Goal: Use online tool/utility: Utilize a website feature to perform a specific function

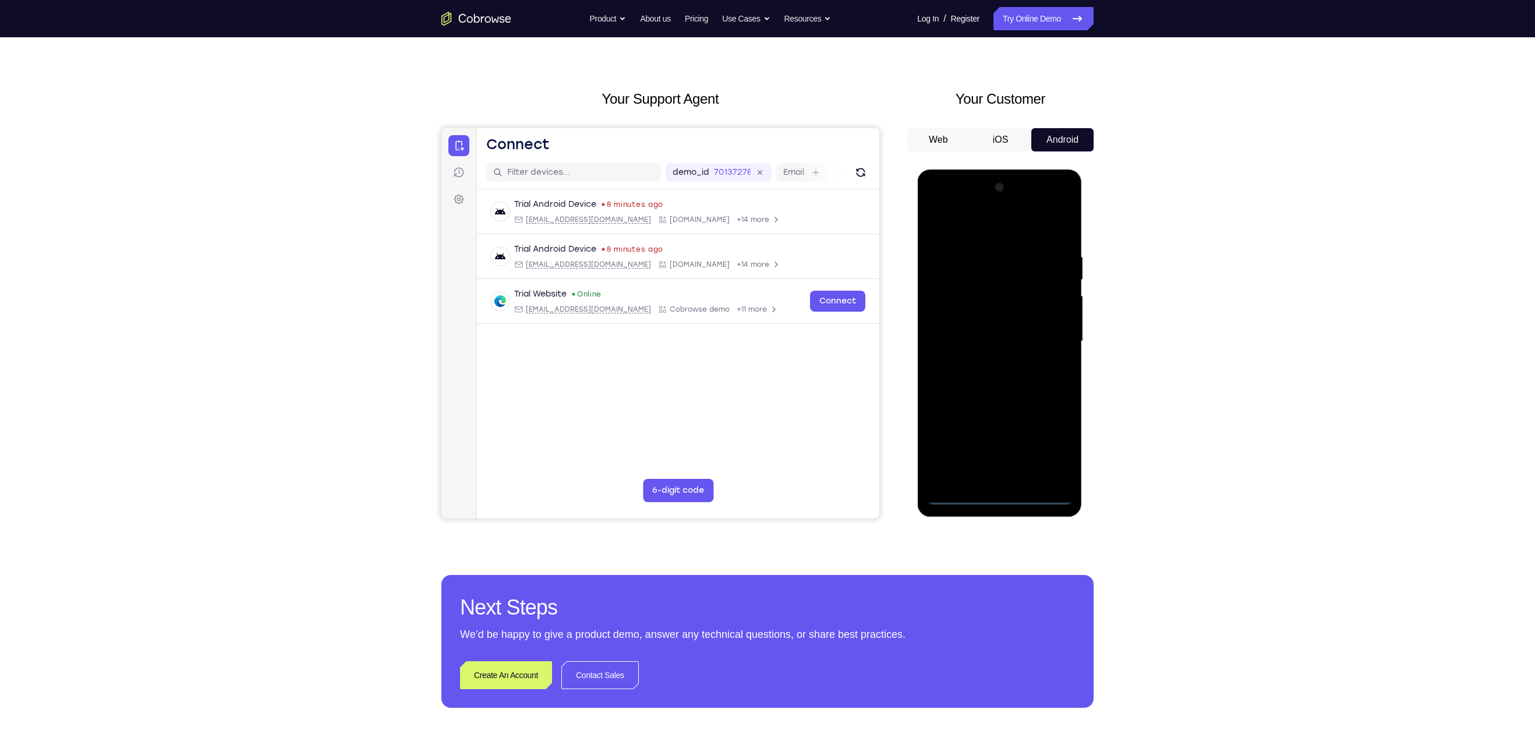
scroll to position [24, 0]
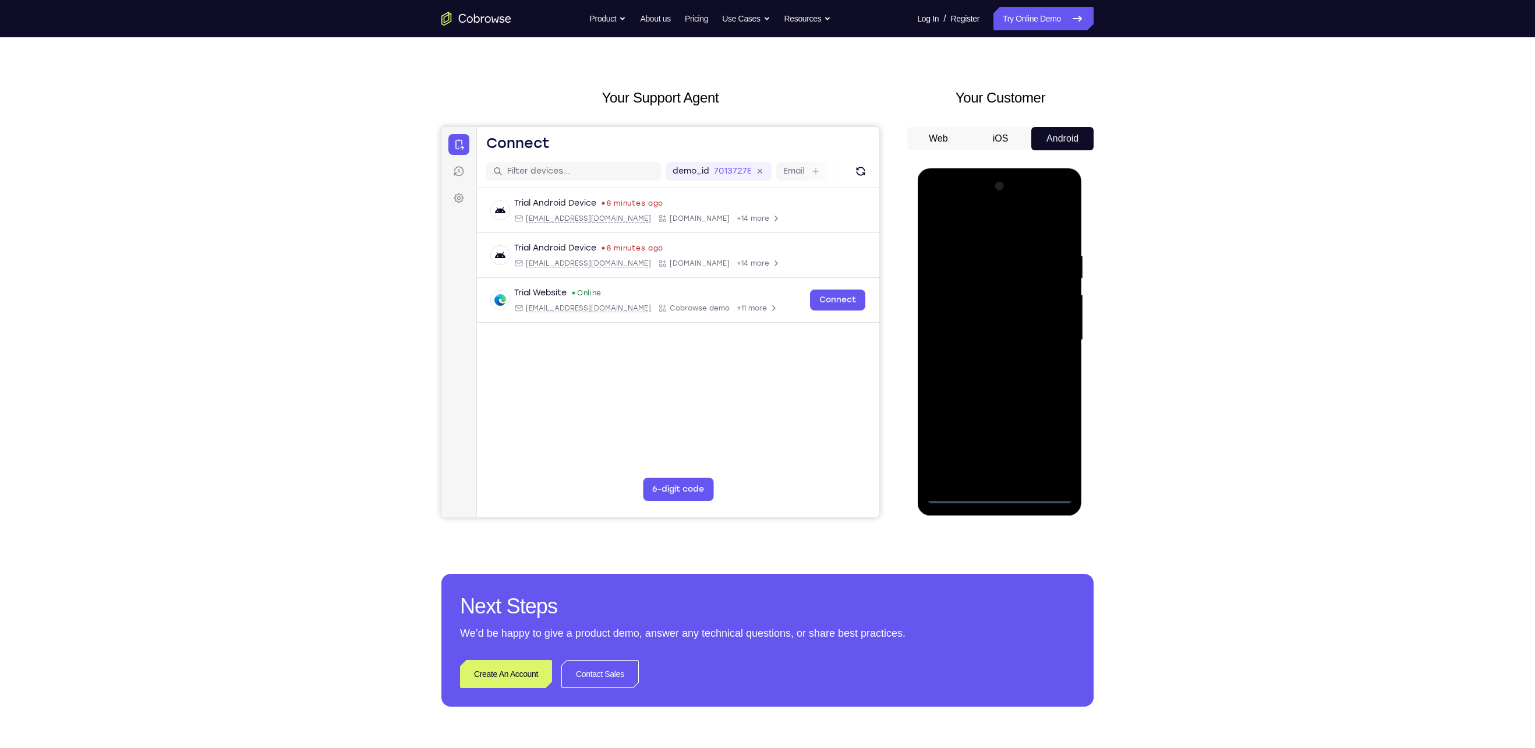
click at [998, 493] on div at bounding box center [999, 340] width 147 height 326
click at [1049, 447] on div at bounding box center [999, 340] width 147 height 326
click at [995, 223] on div at bounding box center [999, 340] width 147 height 326
click at [1053, 341] on div at bounding box center [999, 340] width 147 height 326
click at [984, 363] on div at bounding box center [999, 340] width 147 height 326
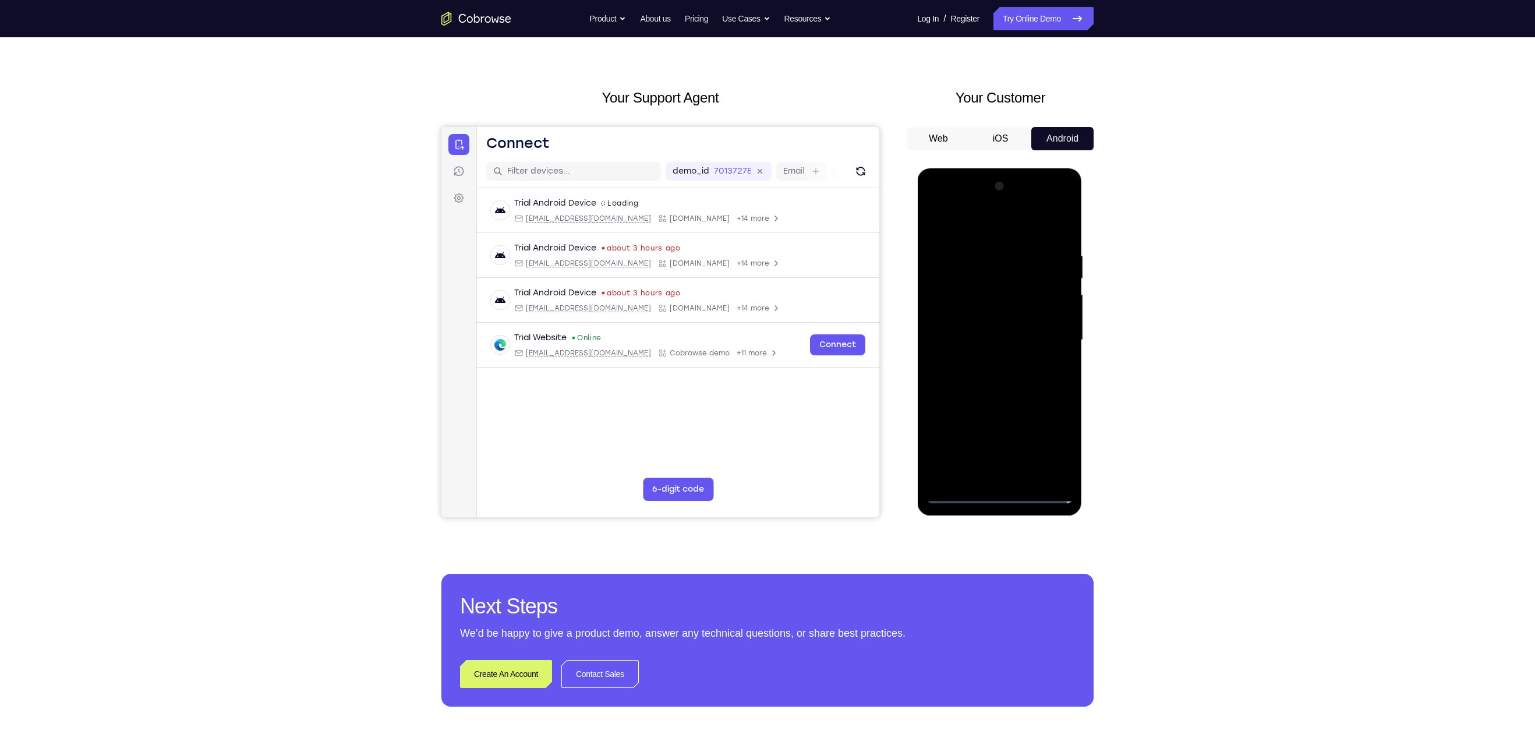
click at [976, 400] on div at bounding box center [999, 340] width 147 height 326
click at [1000, 279] on div at bounding box center [999, 340] width 147 height 326
click at [973, 309] on div at bounding box center [999, 340] width 147 height 326
click at [1014, 328] on div at bounding box center [999, 340] width 147 height 326
click at [968, 480] on div at bounding box center [999, 340] width 147 height 326
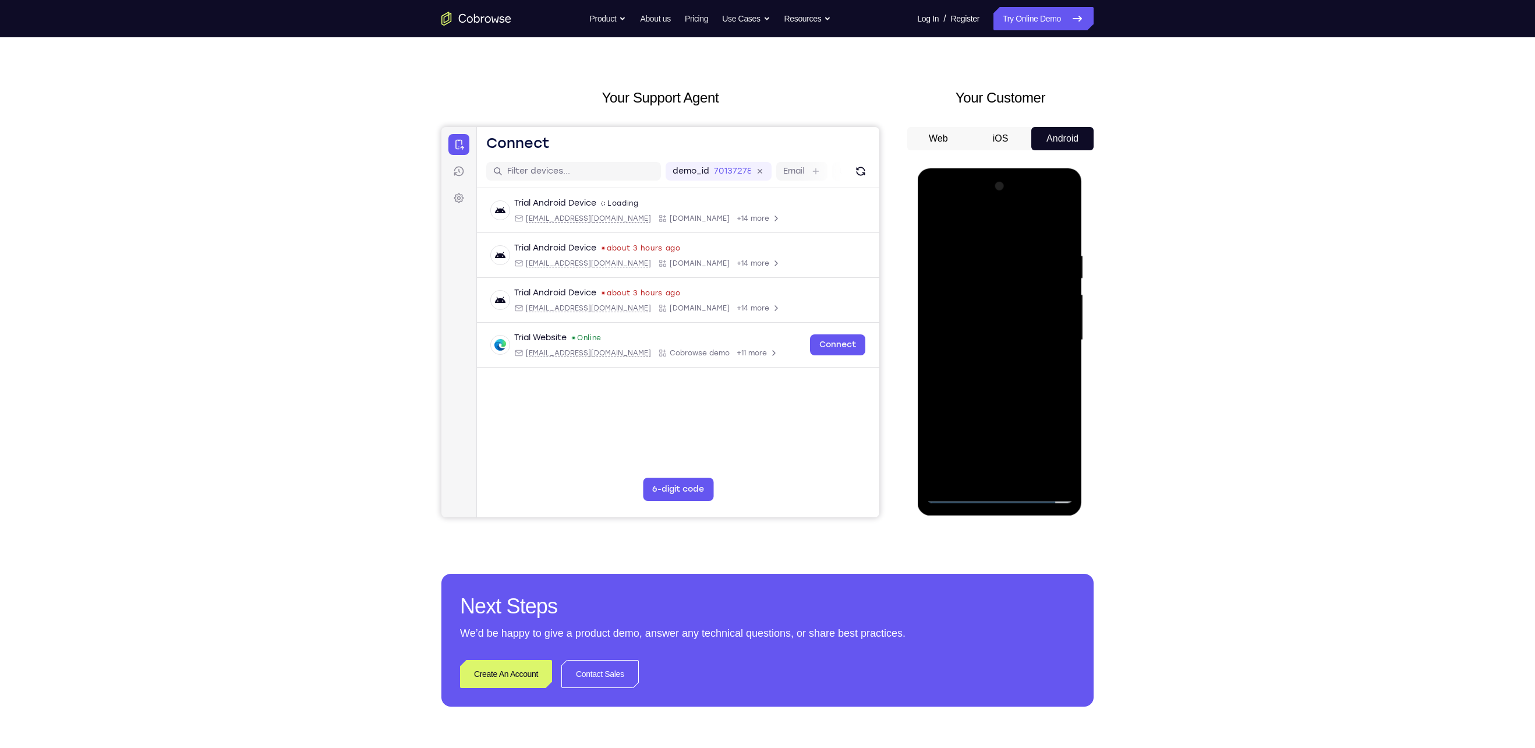
click at [936, 283] on div at bounding box center [999, 340] width 147 height 326
click at [1062, 233] on div at bounding box center [999, 340] width 147 height 326
click at [979, 250] on div at bounding box center [999, 340] width 147 height 326
click at [1064, 333] on div at bounding box center [999, 340] width 147 height 326
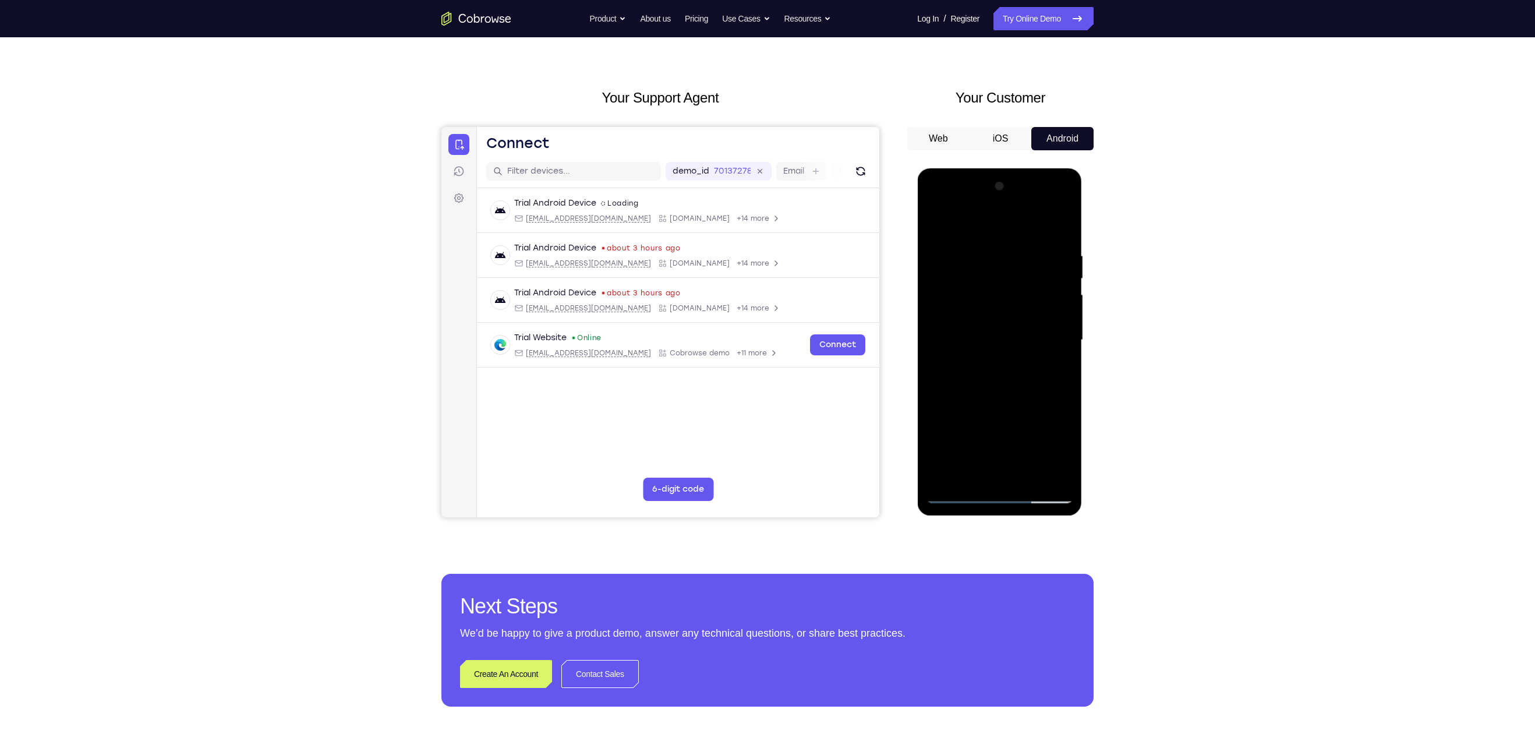
click at [940, 324] on div at bounding box center [999, 340] width 147 height 326
click at [1062, 363] on div at bounding box center [999, 340] width 147 height 326
click at [1063, 366] on div at bounding box center [999, 340] width 147 height 326
click at [1064, 366] on div at bounding box center [999, 340] width 147 height 326
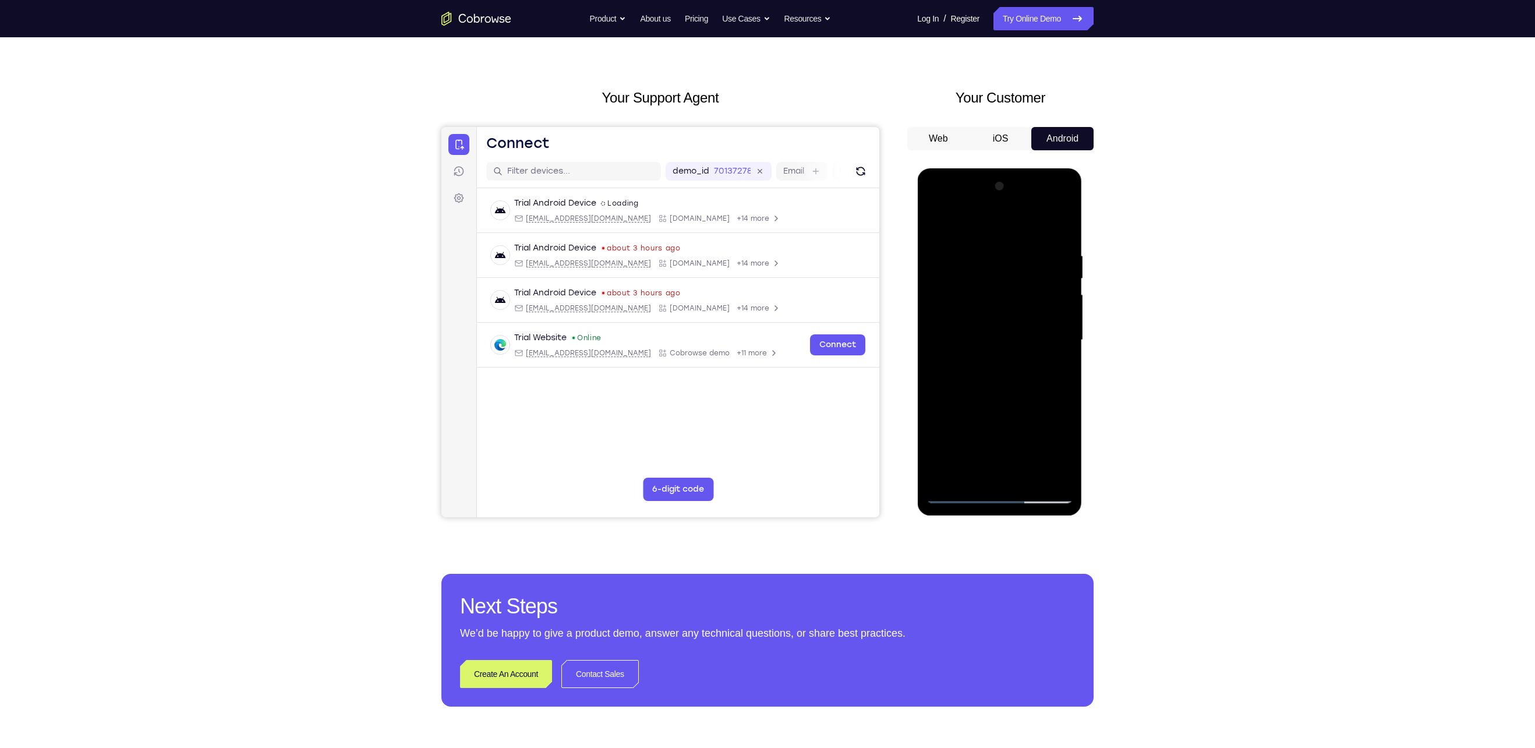
click at [1064, 369] on div at bounding box center [999, 340] width 147 height 326
click at [1022, 259] on div at bounding box center [999, 340] width 147 height 326
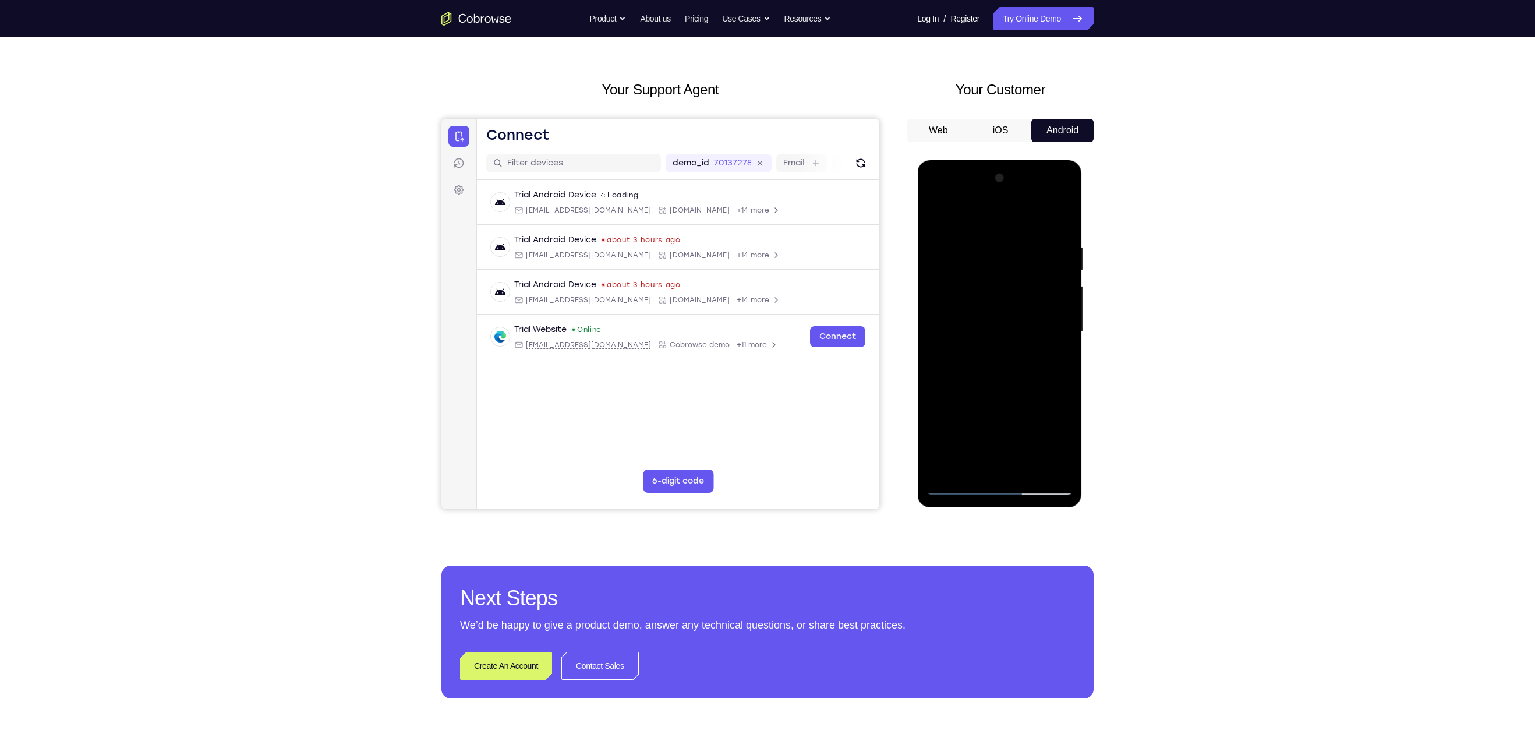
click at [1060, 217] on div at bounding box center [999, 332] width 147 height 326
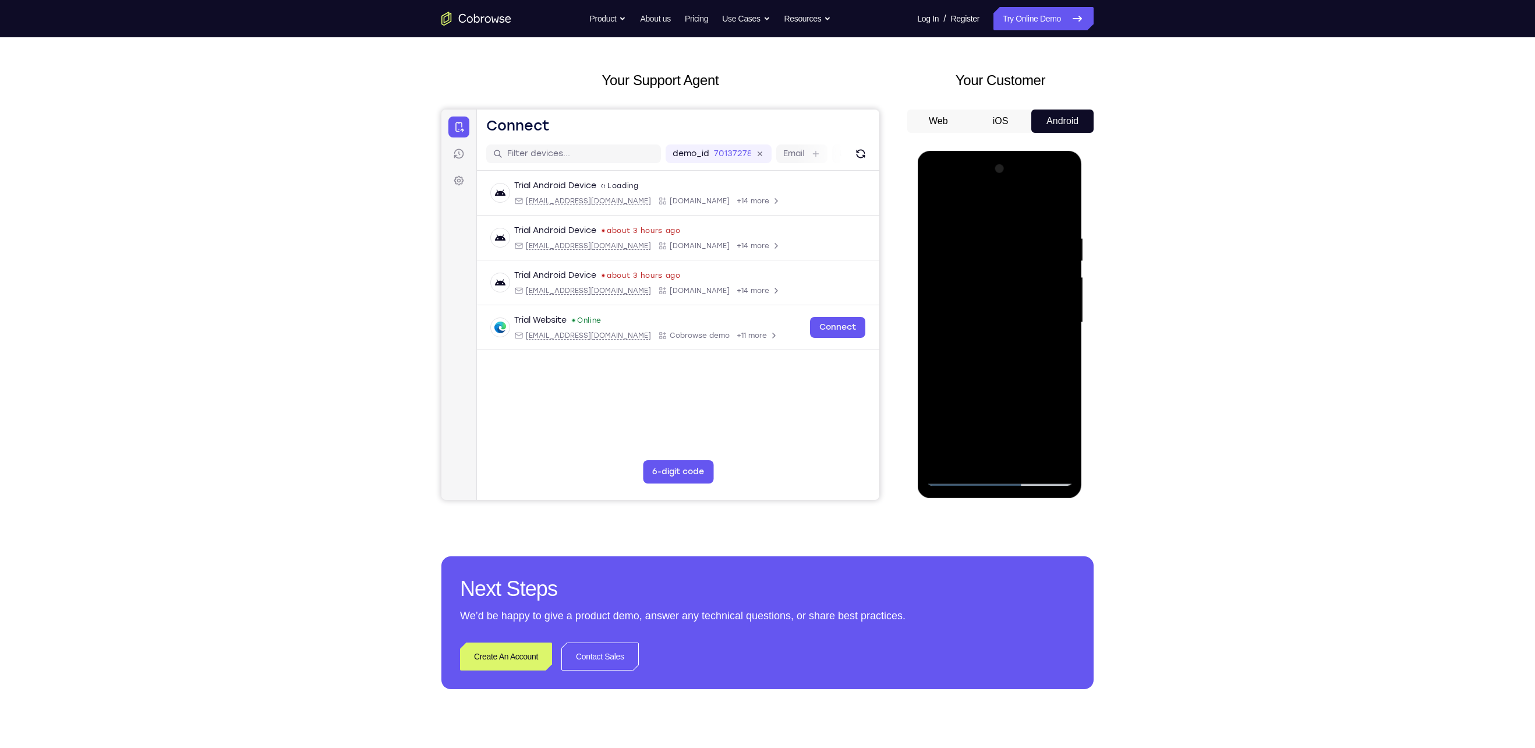
click at [943, 463] on div at bounding box center [999, 323] width 147 height 326
click at [1021, 461] on div at bounding box center [999, 323] width 147 height 326
click at [995, 382] on div at bounding box center [999, 323] width 147 height 326
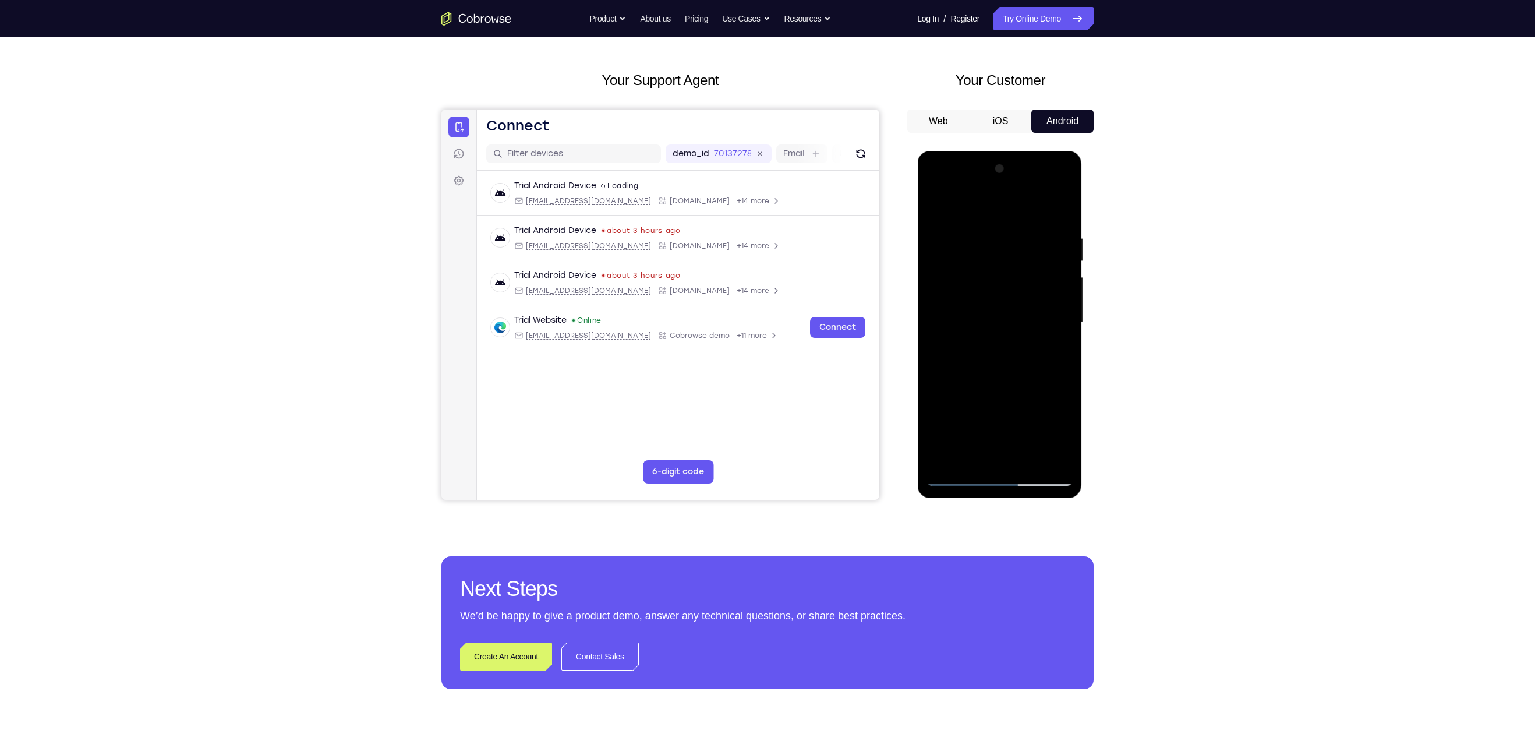
click at [1039, 317] on div at bounding box center [999, 323] width 147 height 326
drag, startPoint x: 1047, startPoint y: 281, endPoint x: 1044, endPoint y: 420, distance: 139.3
click at [1044, 420] on div at bounding box center [999, 323] width 147 height 326
drag, startPoint x: 1022, startPoint y: 243, endPoint x: 1030, endPoint y: 224, distance: 20.3
click at [1030, 224] on div at bounding box center [999, 323] width 147 height 326
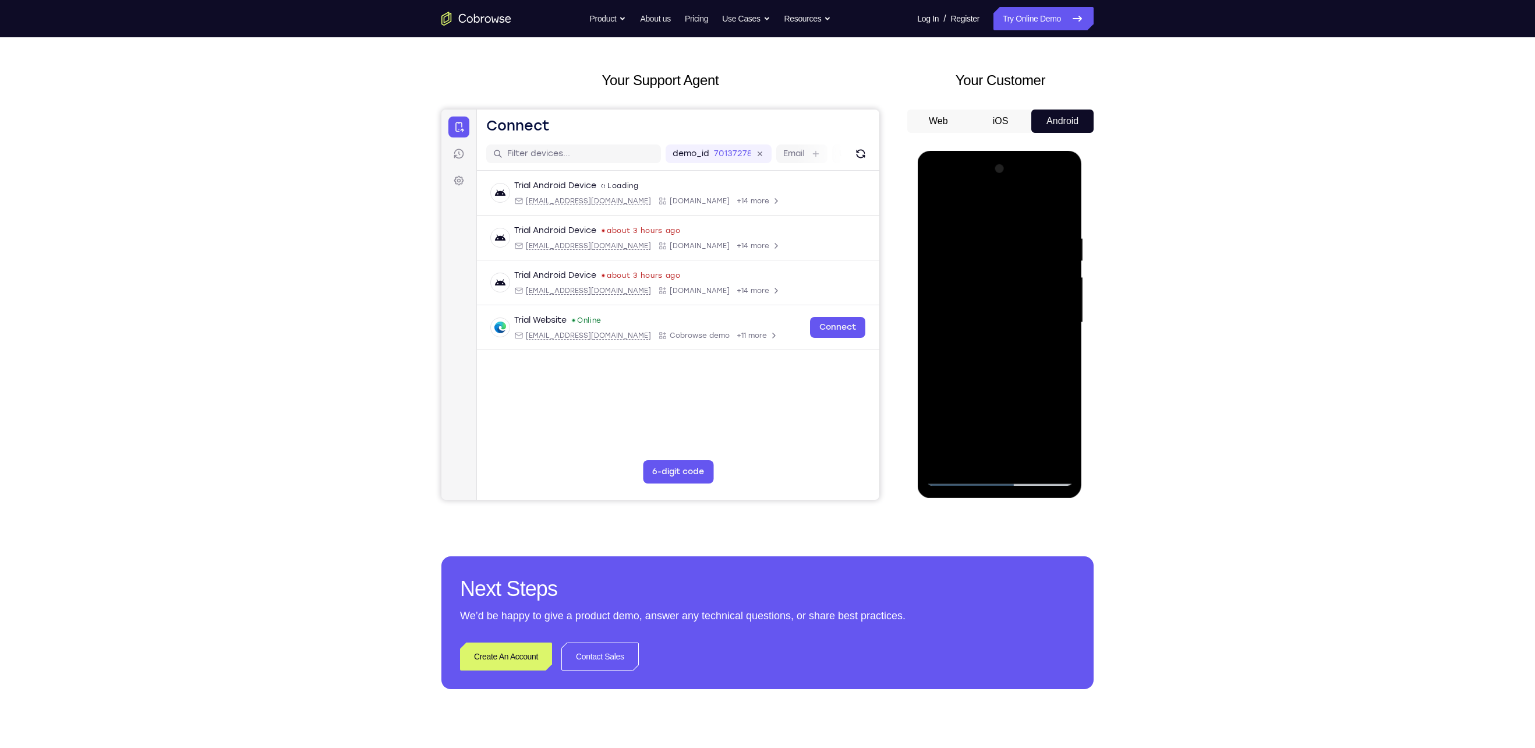
drag, startPoint x: 996, startPoint y: 392, endPoint x: 1033, endPoint y: 242, distance: 154.8
click at [1033, 242] on div at bounding box center [999, 323] width 147 height 326
click at [937, 210] on div at bounding box center [999, 323] width 147 height 326
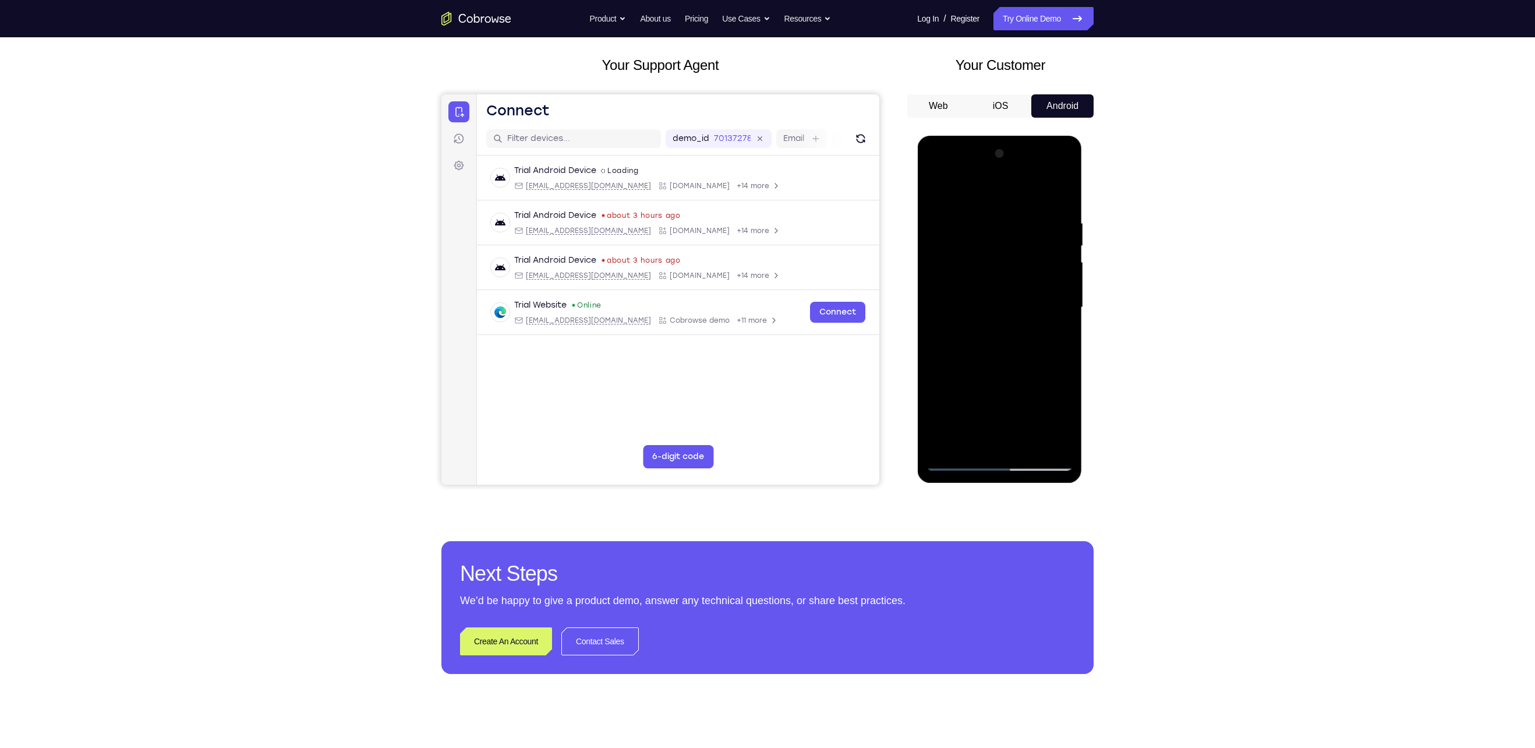
click at [939, 190] on div at bounding box center [999, 307] width 147 height 326
click at [1054, 447] on div at bounding box center [999, 307] width 147 height 326
click at [951, 444] on div at bounding box center [999, 307] width 147 height 326
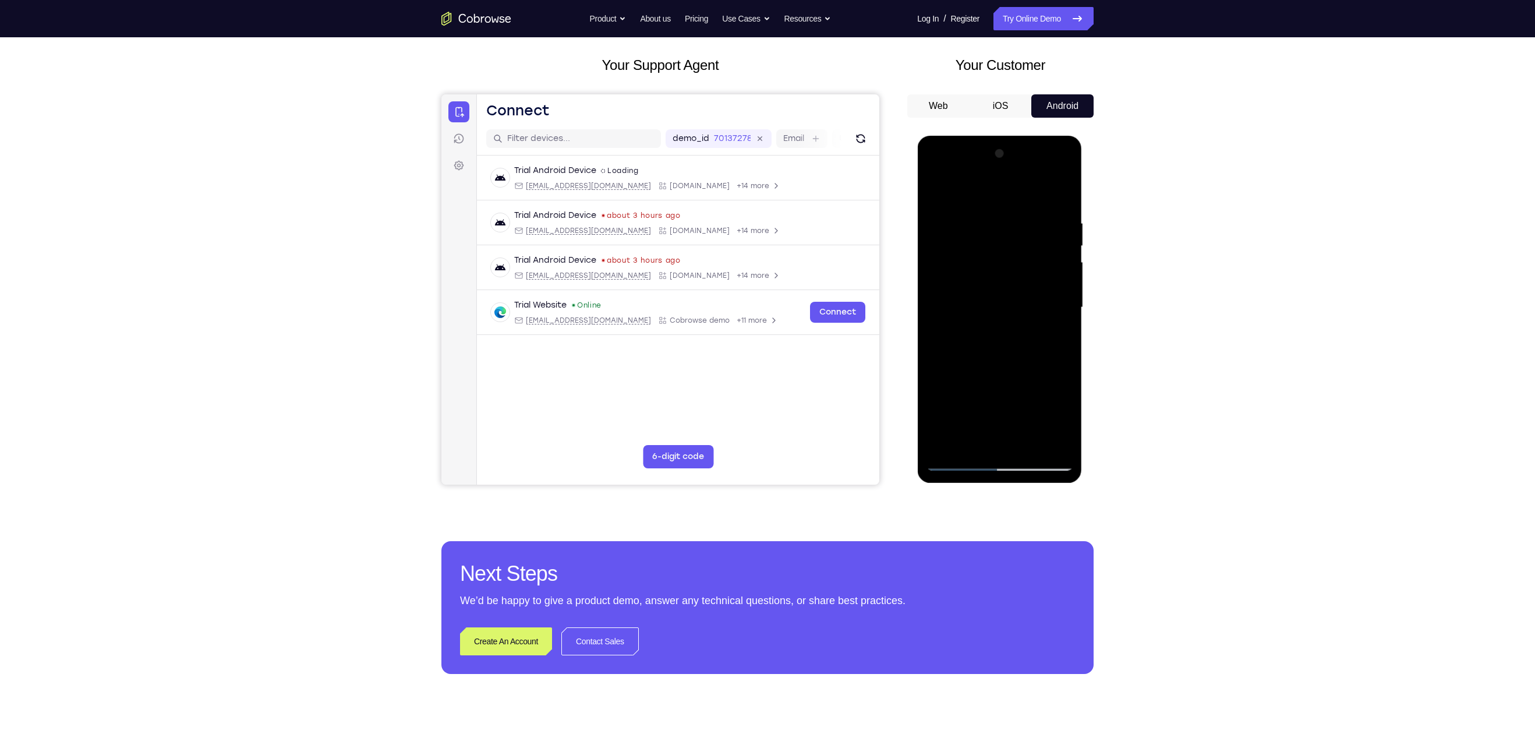
click at [1068, 188] on div at bounding box center [999, 307] width 147 height 326
click at [1027, 446] on div at bounding box center [999, 307] width 147 height 326
click at [957, 460] on div at bounding box center [999, 307] width 147 height 326
click at [1050, 443] on div at bounding box center [999, 307] width 147 height 326
click at [961, 299] on div at bounding box center [999, 307] width 147 height 326
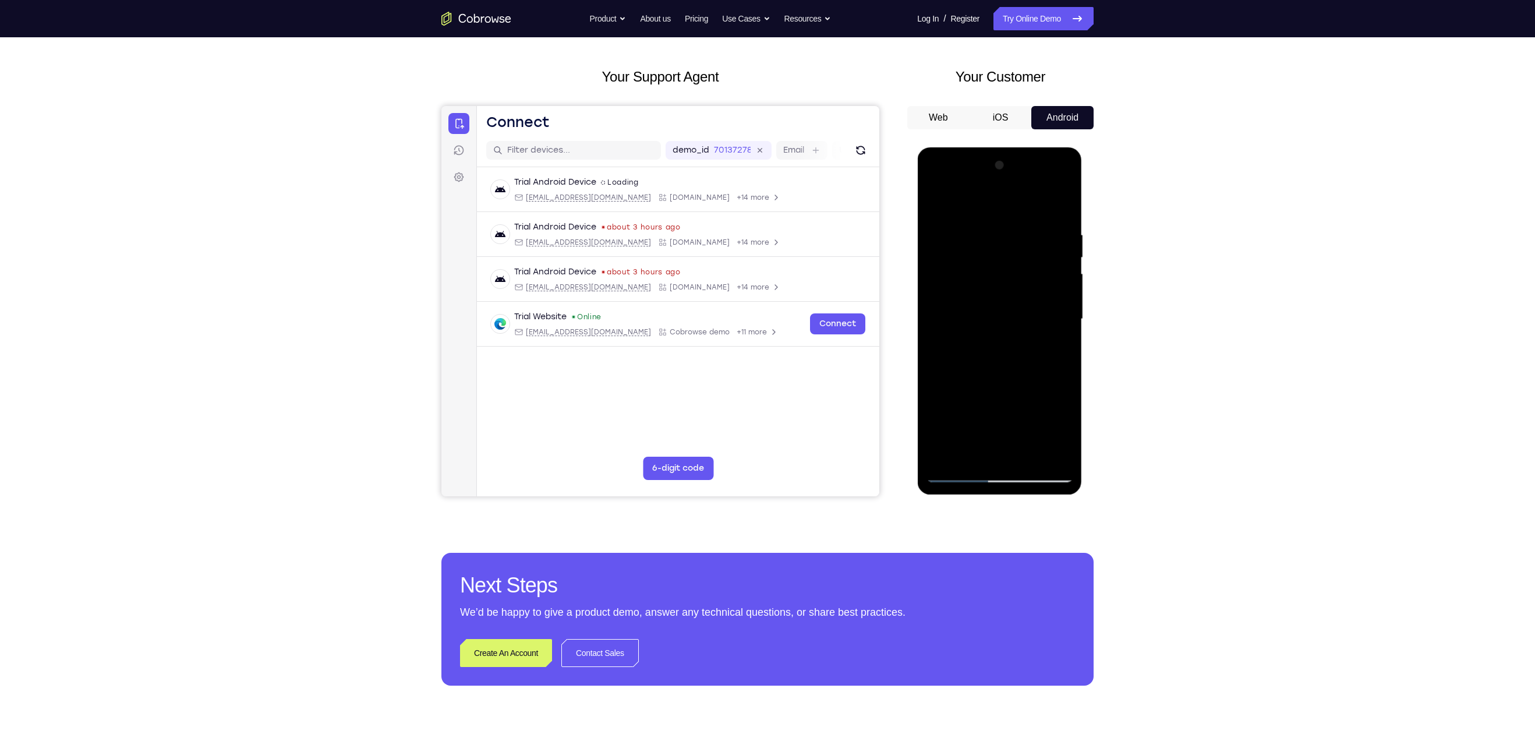
scroll to position [23, 0]
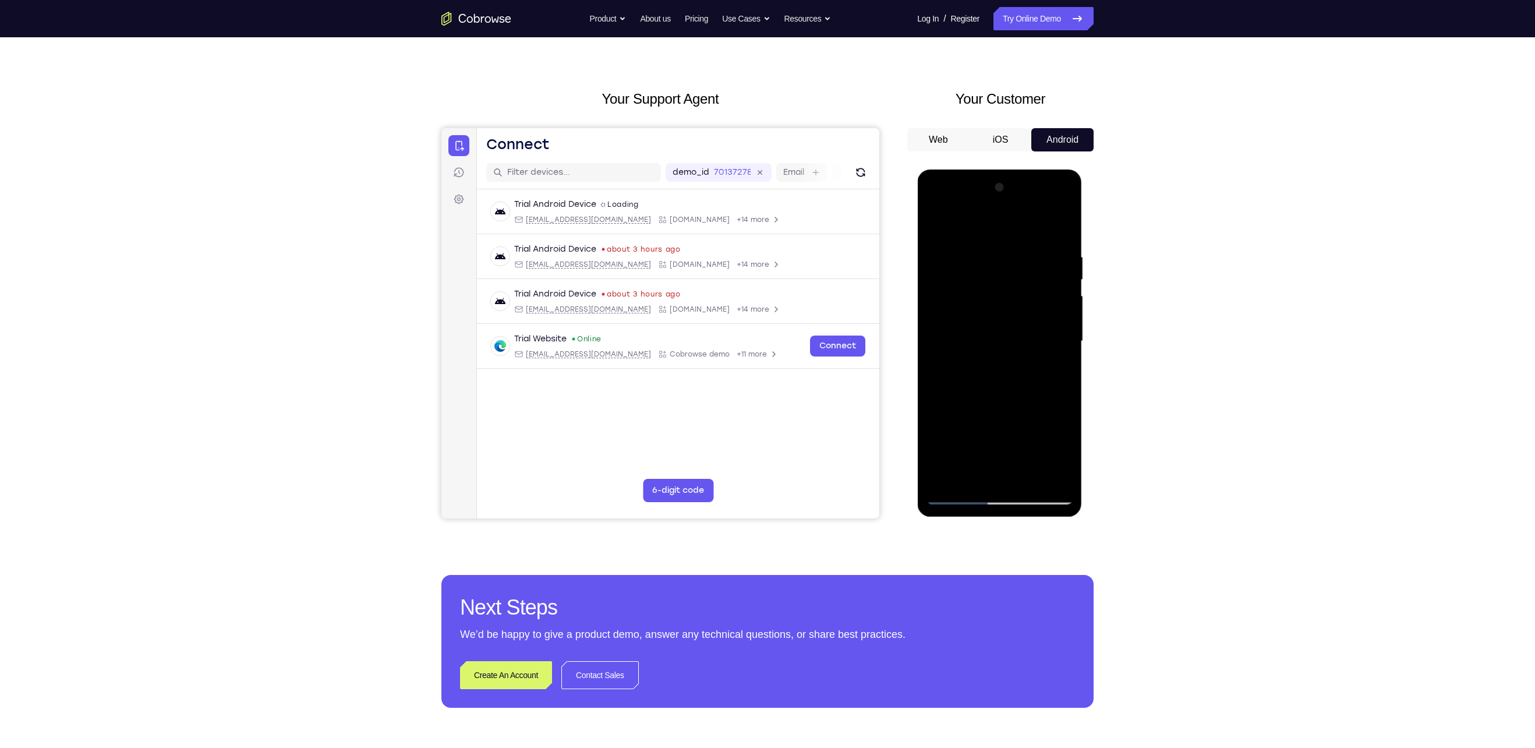
drag, startPoint x: 1047, startPoint y: 266, endPoint x: 941, endPoint y: 271, distance: 105.6
click at [941, 271] on div at bounding box center [999, 341] width 147 height 326
click at [1055, 305] on div at bounding box center [999, 341] width 147 height 326
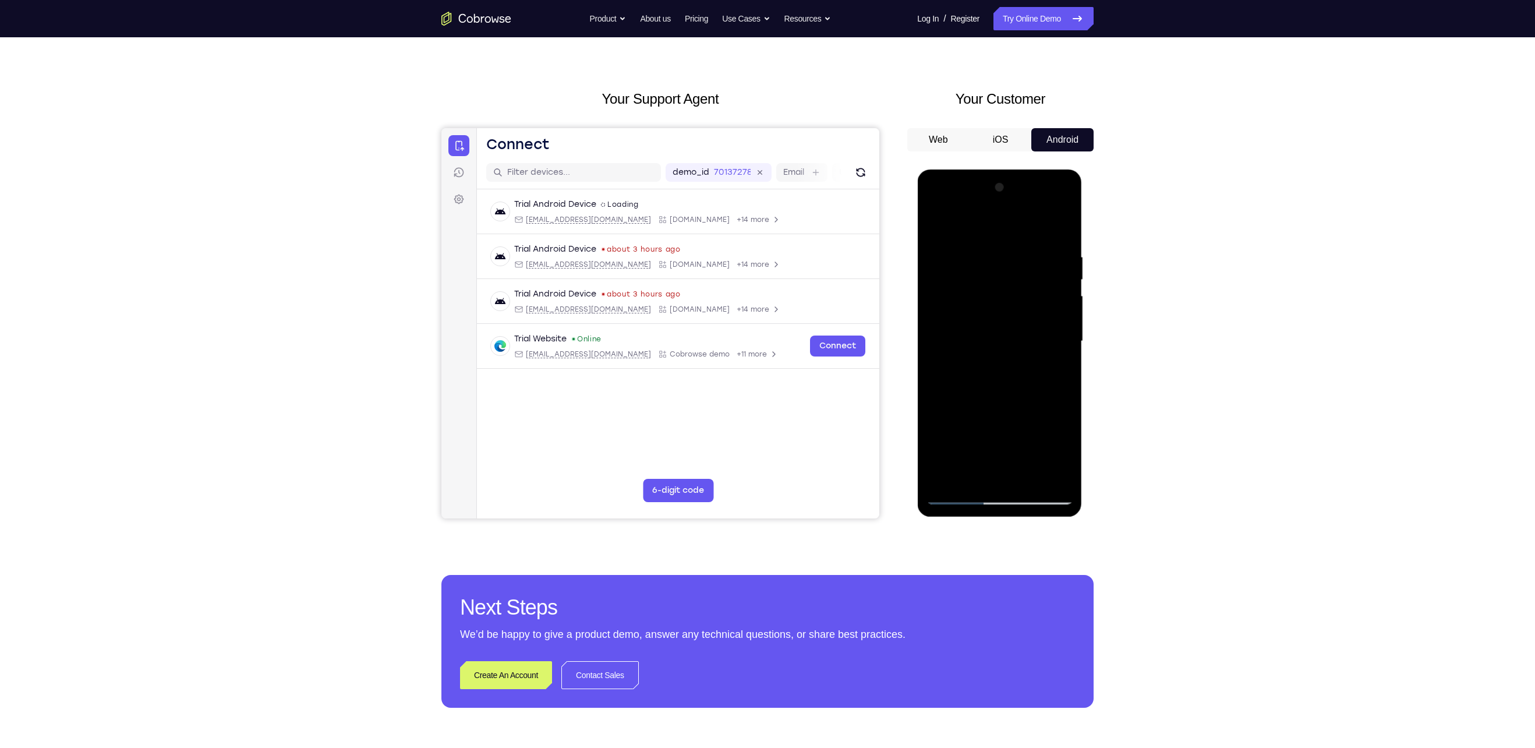
click at [1055, 305] on div at bounding box center [999, 341] width 147 height 326
click at [932, 335] on div at bounding box center [999, 341] width 147 height 326
click at [941, 303] on div at bounding box center [999, 341] width 147 height 326
click at [941, 305] on div at bounding box center [999, 341] width 147 height 326
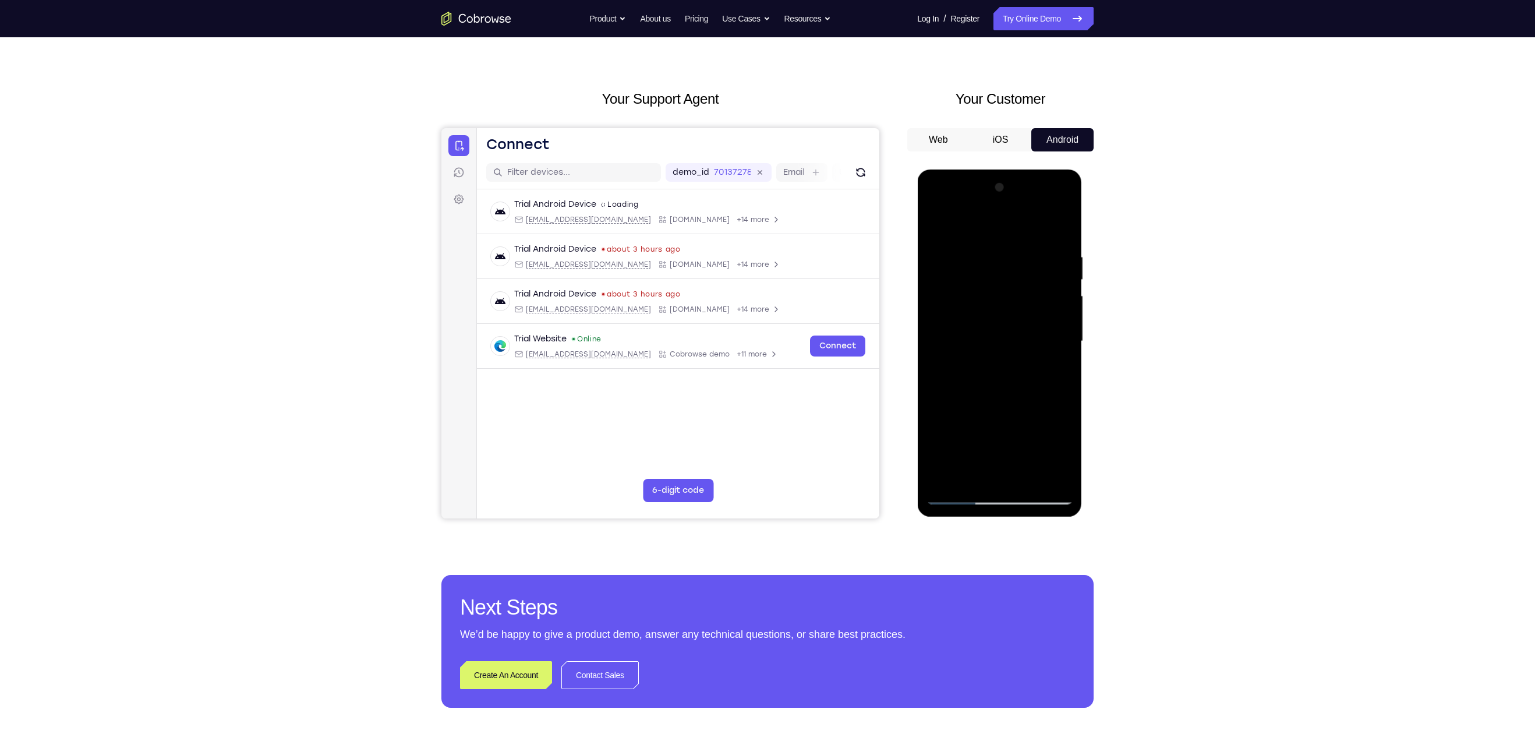
click at [937, 309] on div at bounding box center [999, 341] width 147 height 326
click at [1057, 315] on div at bounding box center [999, 341] width 147 height 326
click at [935, 333] on div at bounding box center [999, 341] width 147 height 326
click at [936, 323] on div at bounding box center [999, 341] width 147 height 326
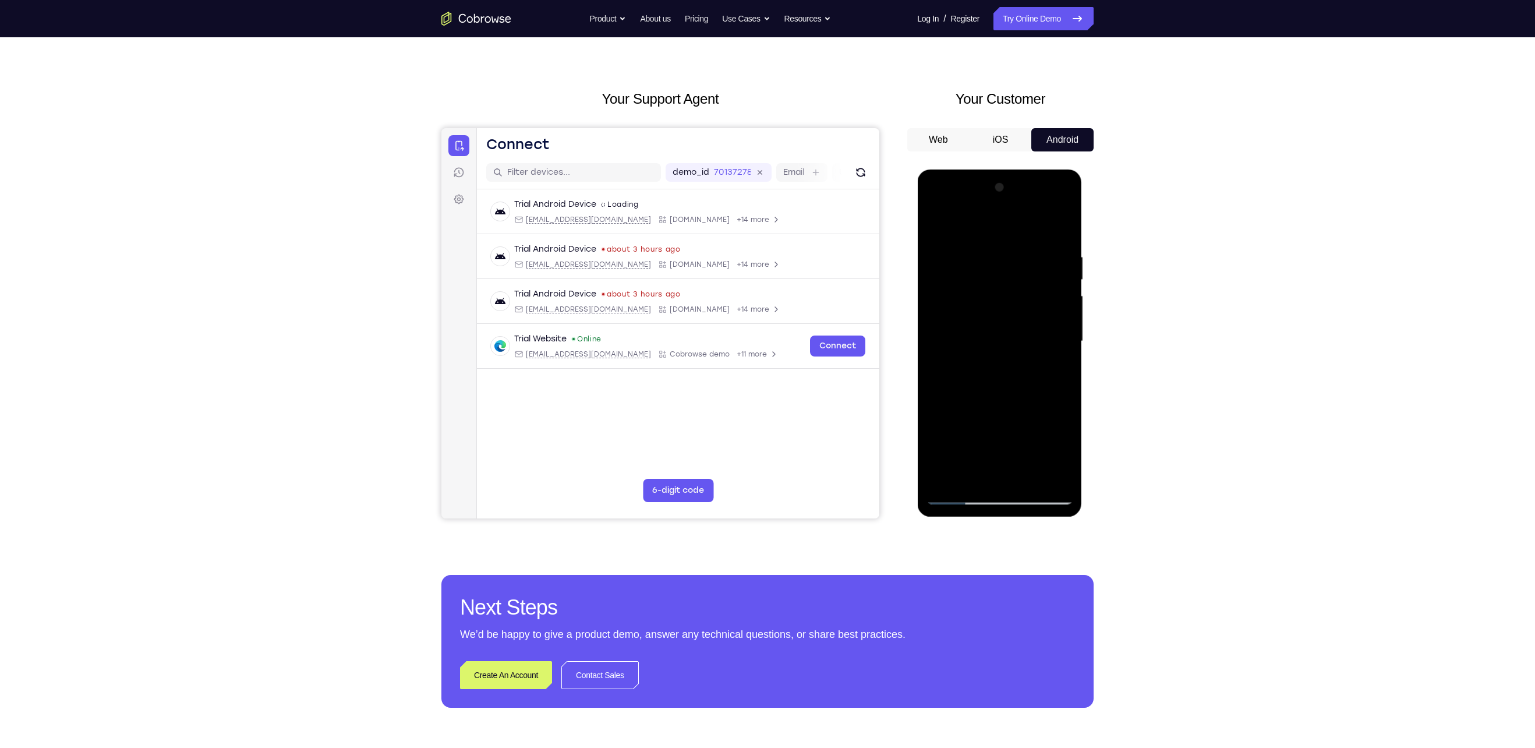
click at [935, 312] on div at bounding box center [999, 341] width 147 height 326
click at [927, 308] on div at bounding box center [999, 341] width 147 height 326
click at [937, 299] on div at bounding box center [999, 341] width 147 height 326
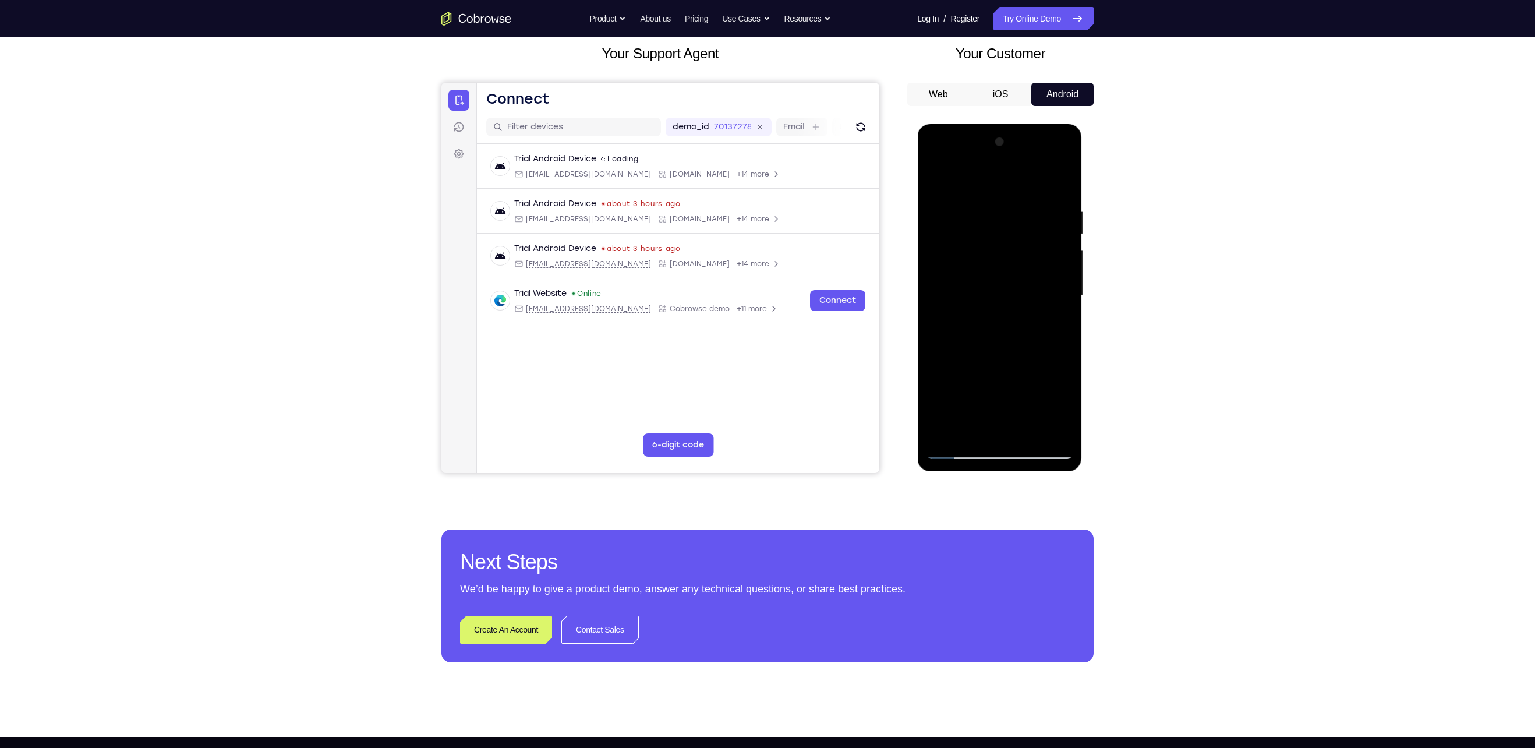
scroll to position [65, 0]
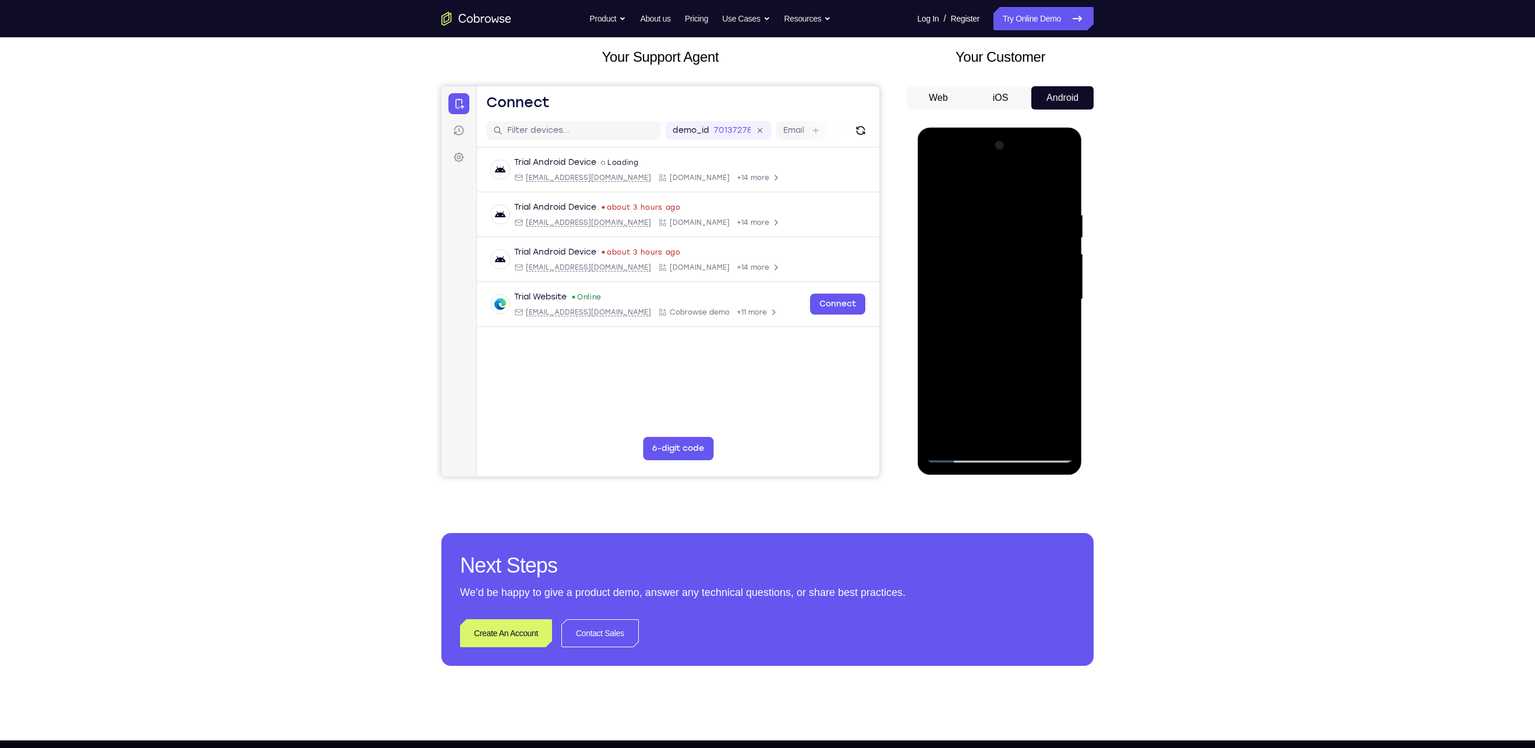
click at [944, 315] on div at bounding box center [999, 299] width 147 height 326
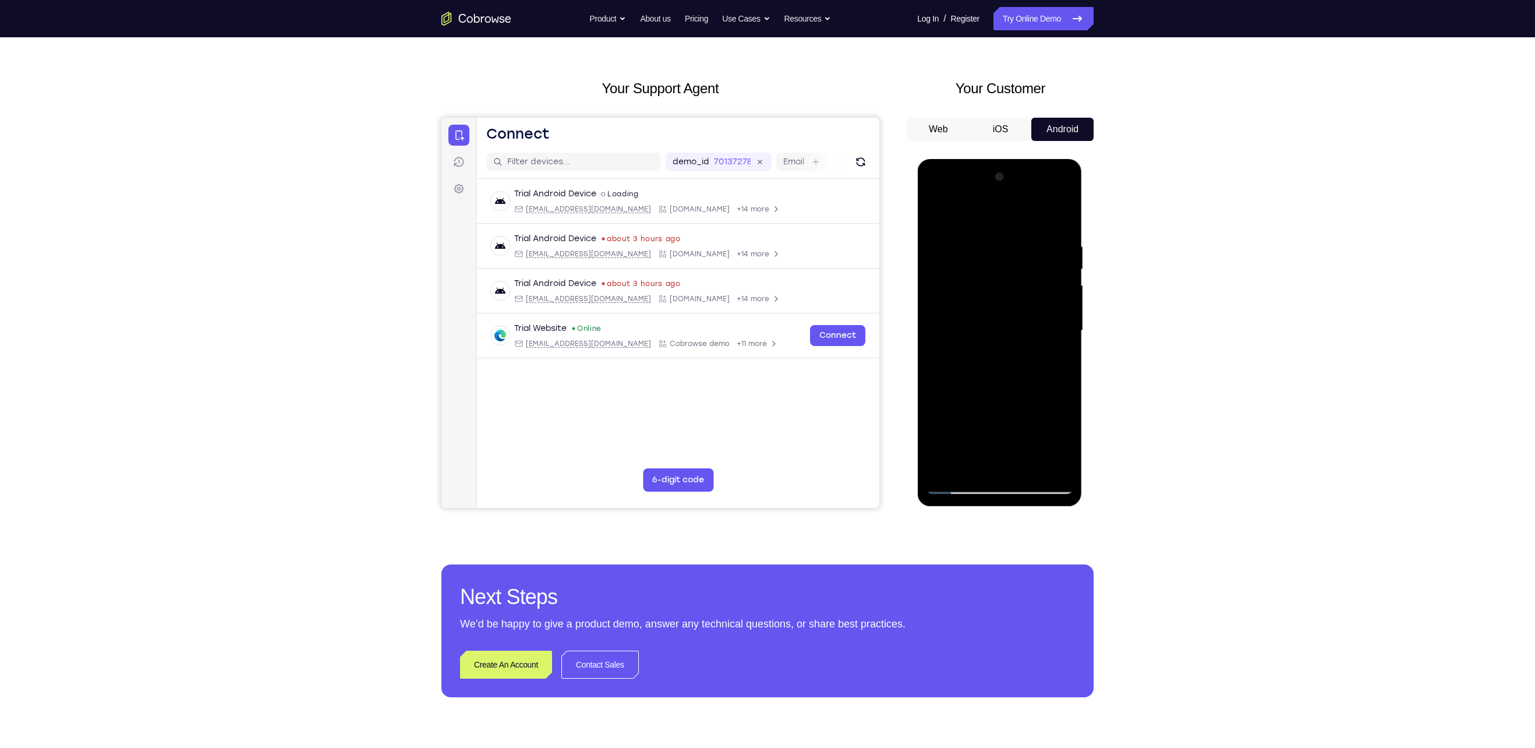
scroll to position [30, 0]
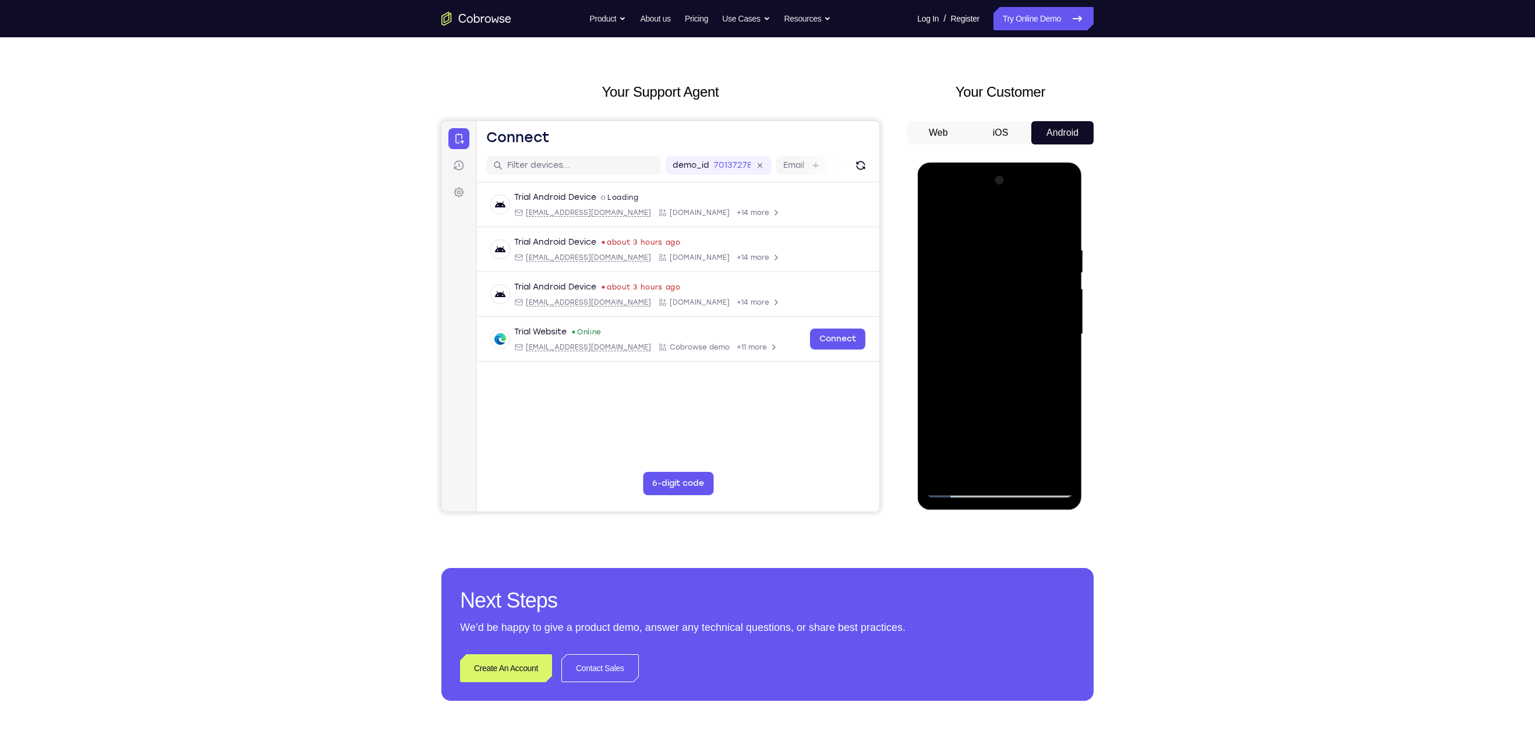
click at [935, 290] on div at bounding box center [999, 334] width 147 height 326
click at [940, 295] on div at bounding box center [999, 334] width 147 height 326
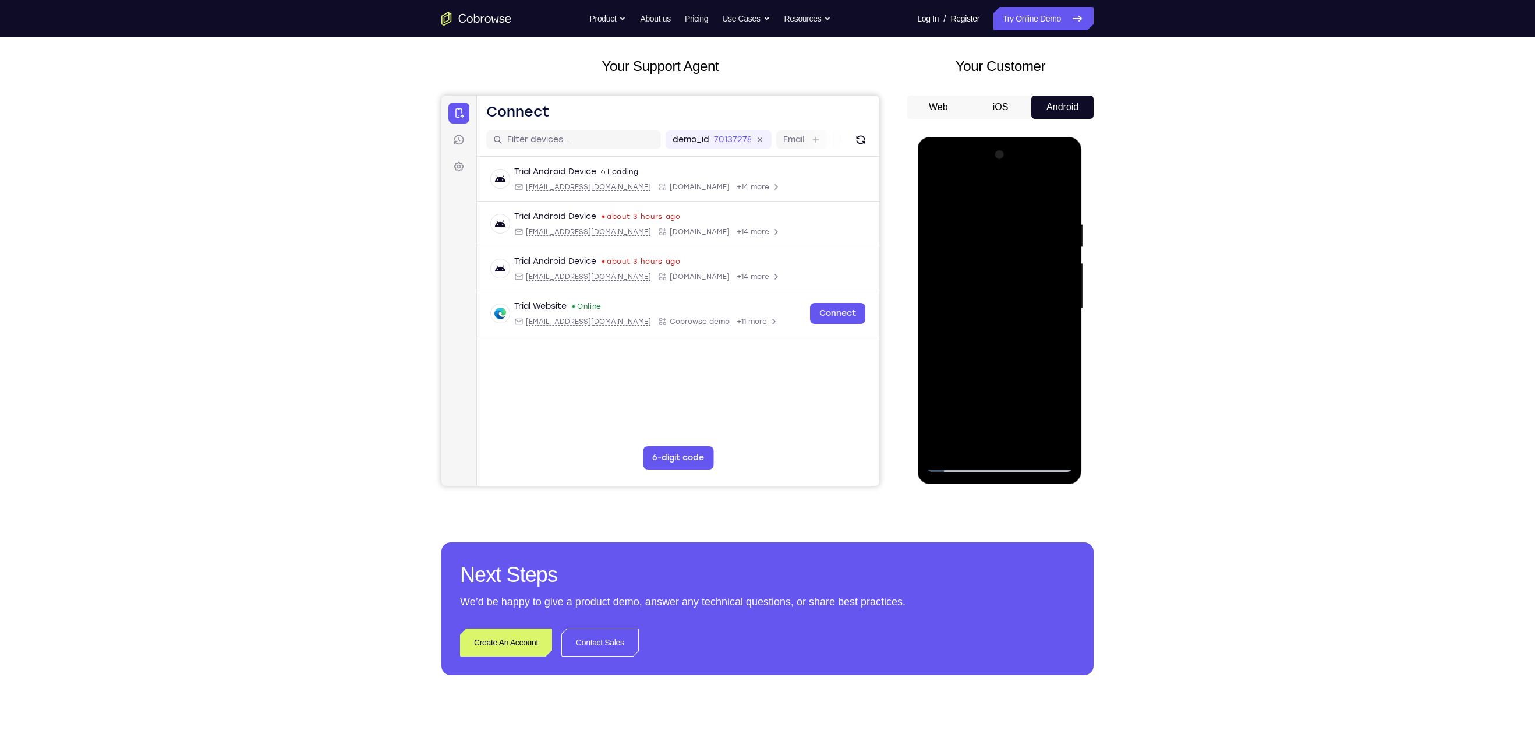
scroll to position [56, 0]
click at [927, 301] on div at bounding box center [999, 309] width 147 height 326
click at [948, 310] on div at bounding box center [999, 309] width 147 height 326
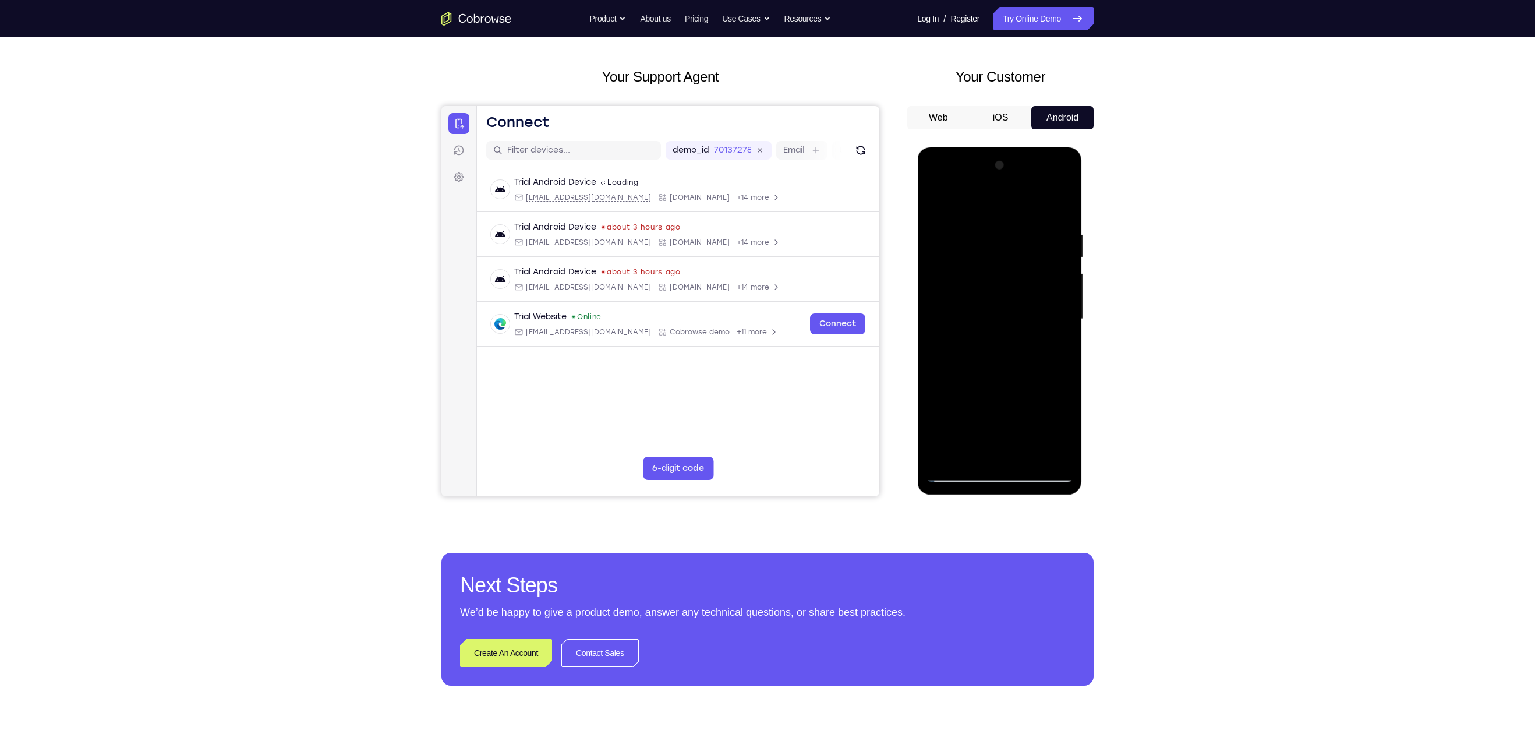
scroll to position [47, 0]
click at [954, 289] on div at bounding box center [999, 318] width 147 height 326
click at [934, 296] on div at bounding box center [999, 318] width 147 height 326
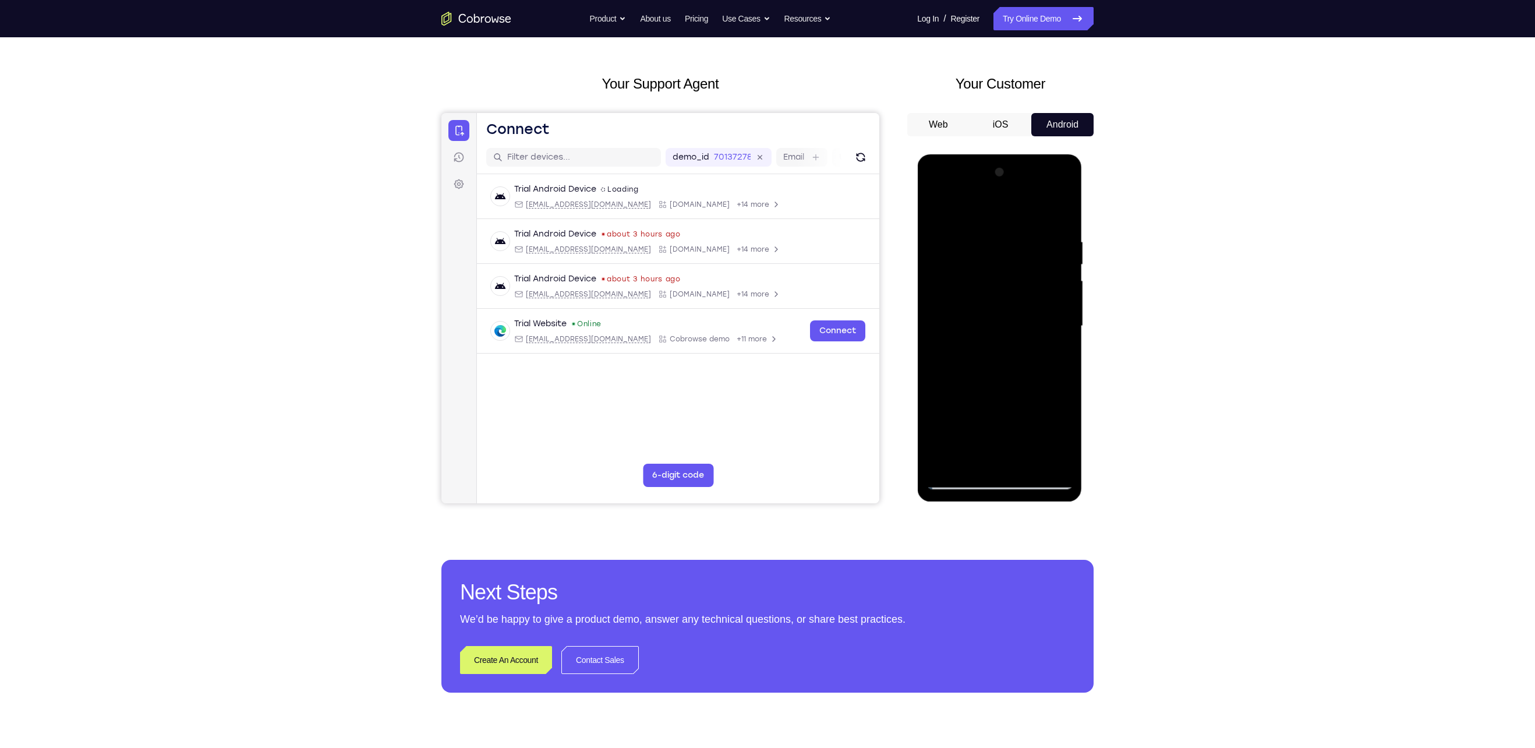
scroll to position [37, 0]
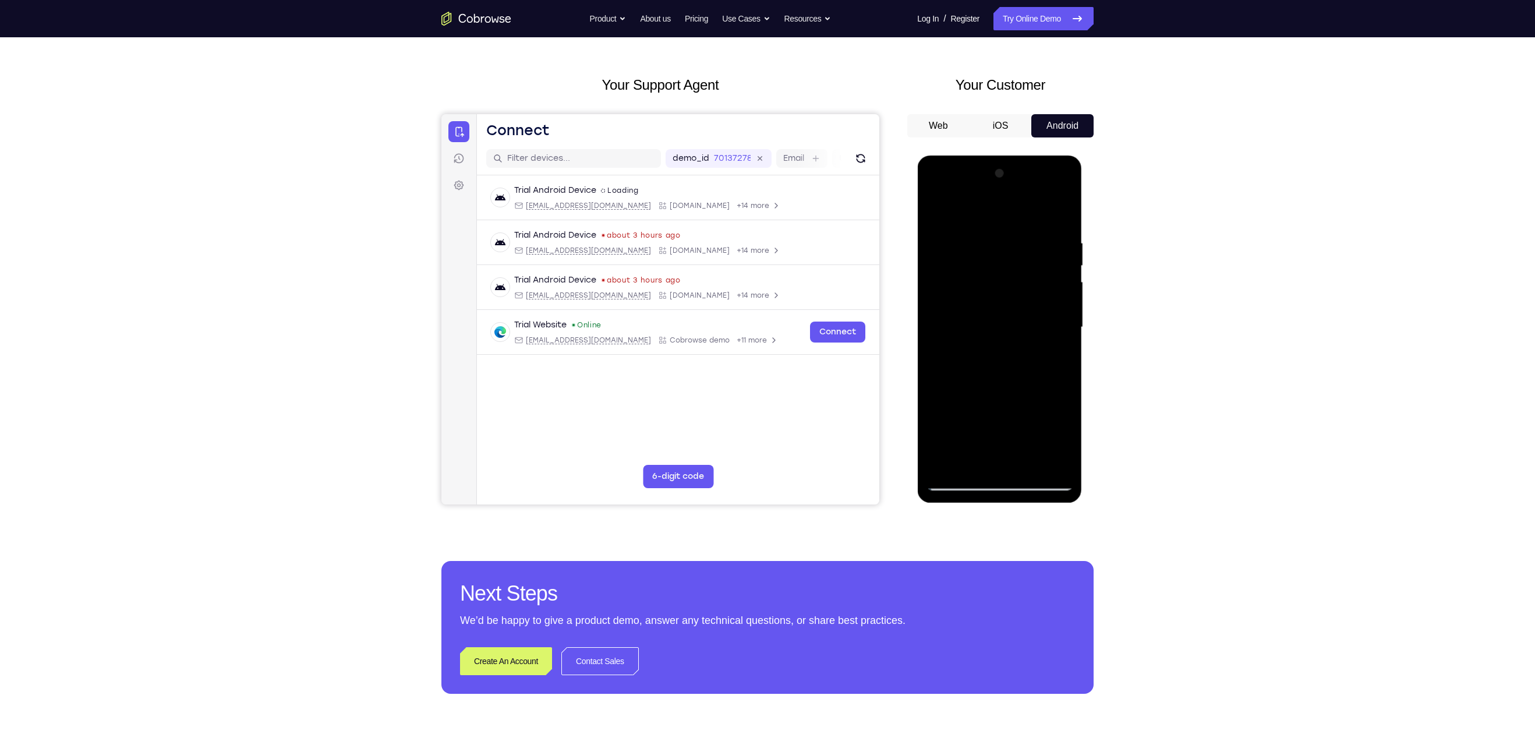
click at [933, 300] on div at bounding box center [999, 327] width 147 height 326
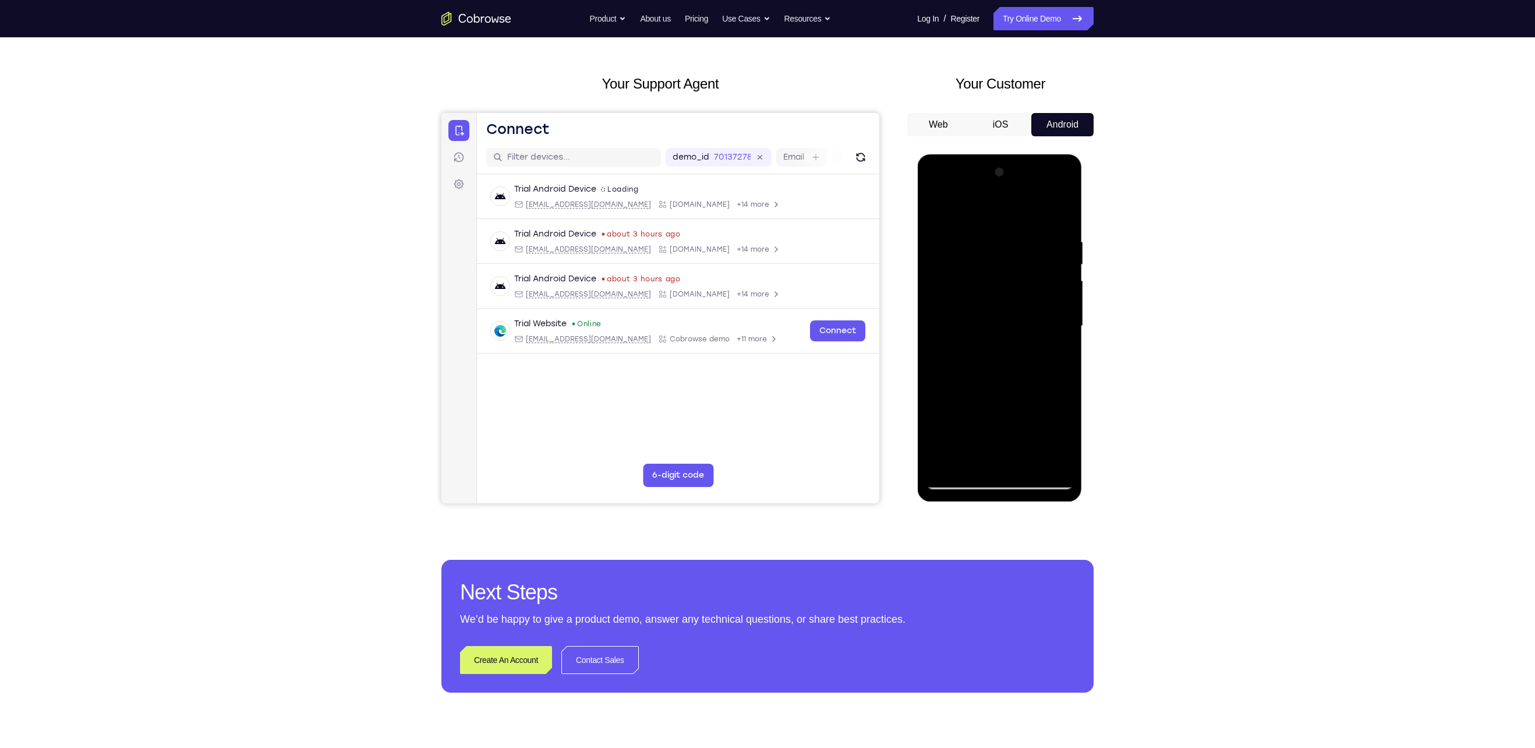
click at [935, 290] on div at bounding box center [999, 326] width 147 height 326
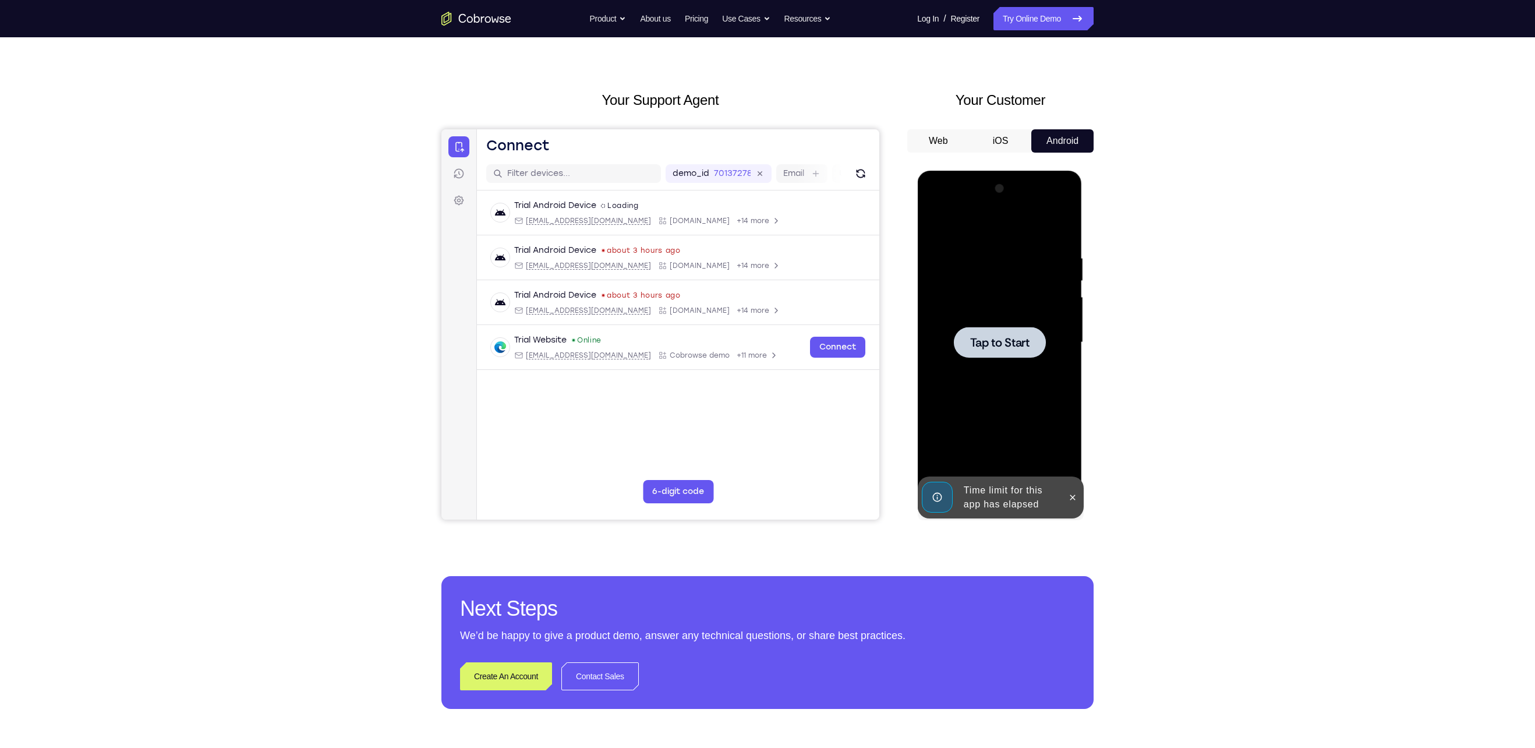
scroll to position [20, 0]
